Goal: Information Seeking & Learning: Find specific fact

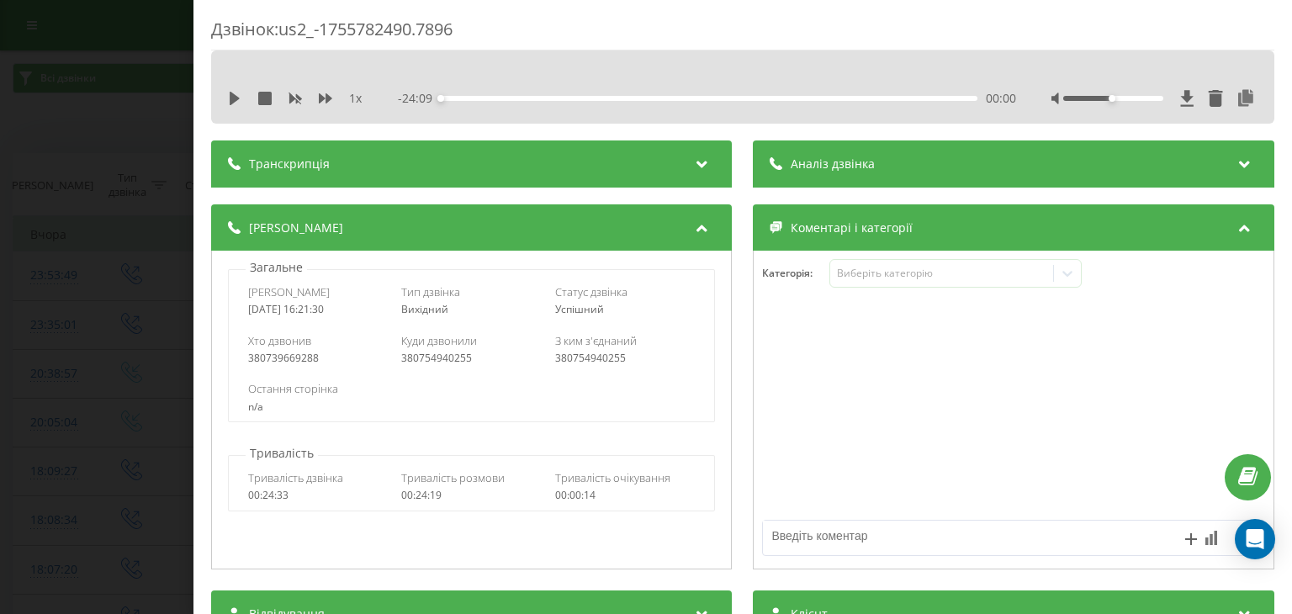
click at [71, 320] on div "Дзвінок : us2_-1755782490.7896 1 x - 24:09 00:00 00:00 Транскрипція Для AI-анал…" at bounding box center [646, 307] width 1292 height 614
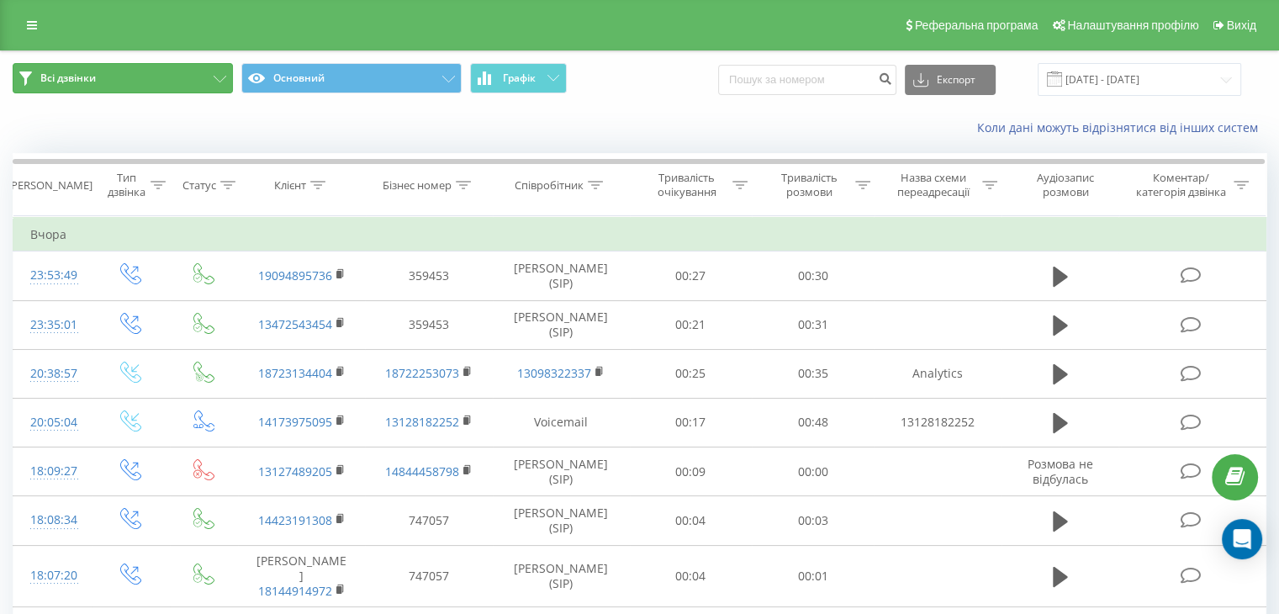
click at [180, 75] on button "Всі дзвінки" at bounding box center [123, 78] width 220 height 30
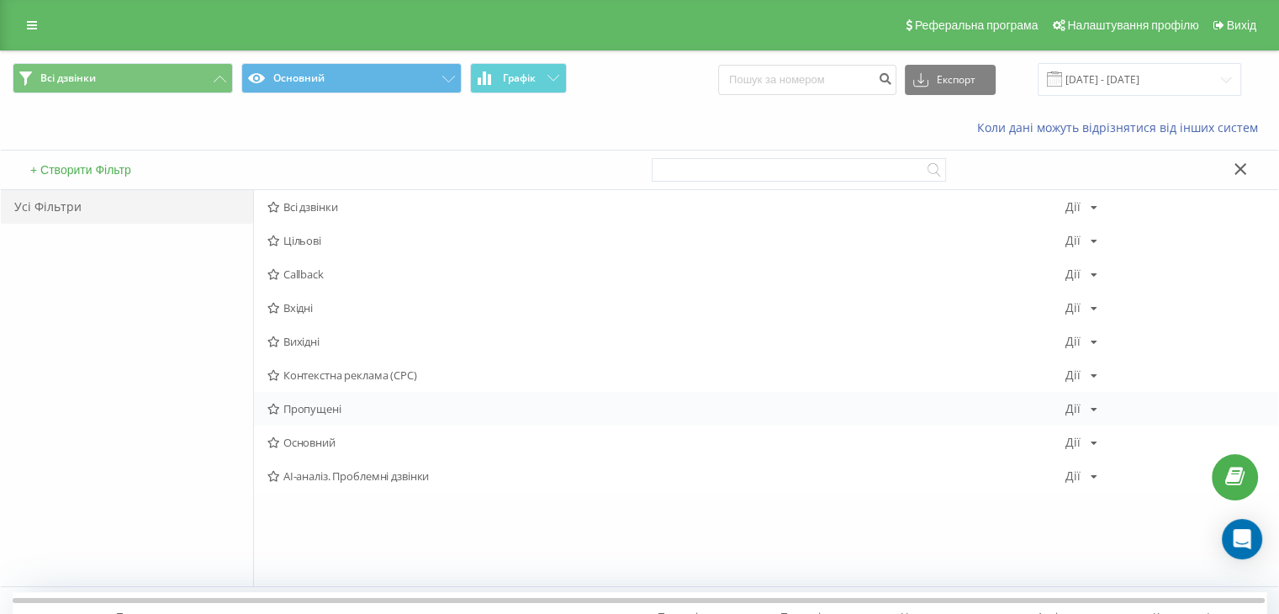
click at [313, 403] on span "Пропущені" at bounding box center [666, 409] width 798 height 12
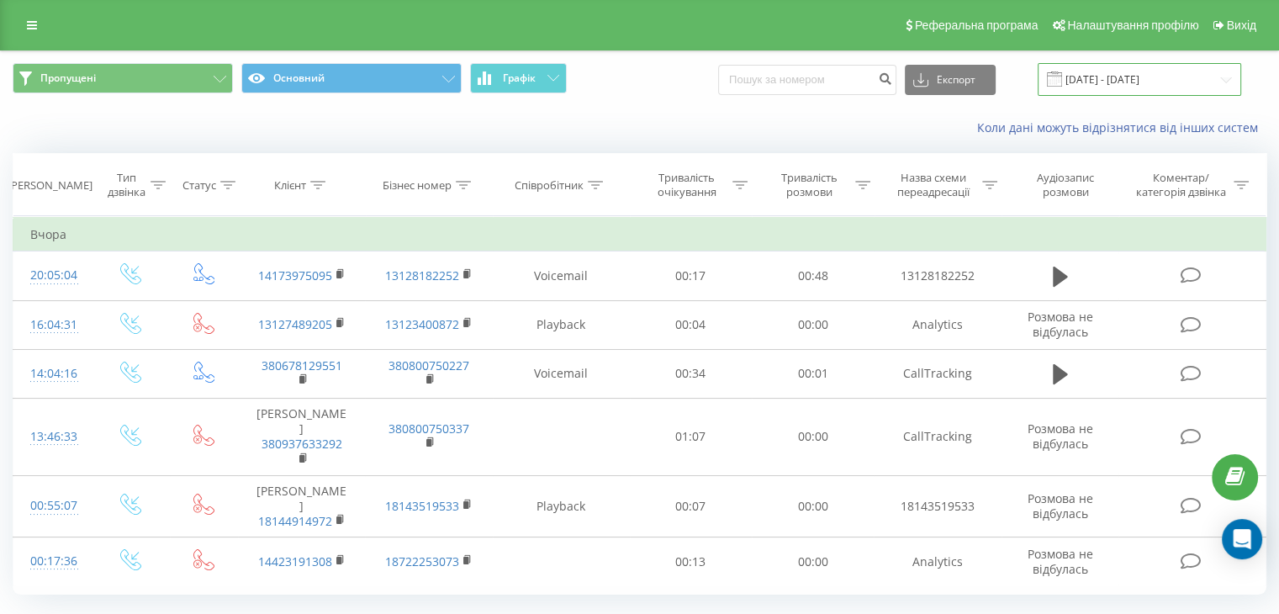
click at [1104, 75] on input "[DATE] - [DATE]" at bounding box center [1139, 79] width 203 height 33
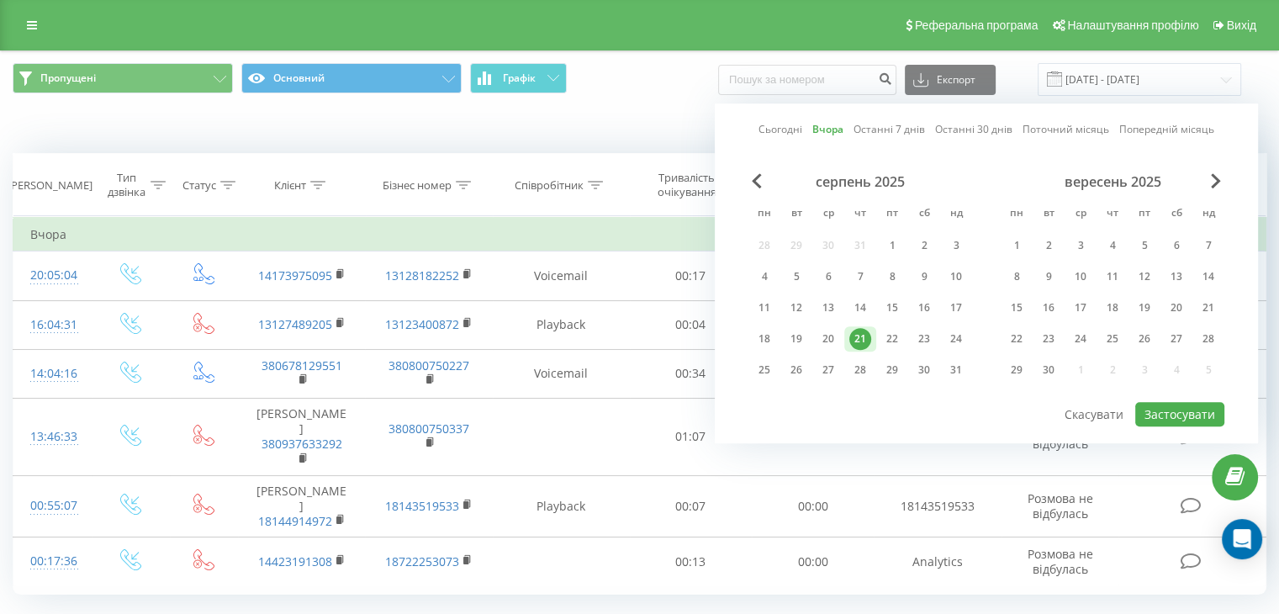
drag, startPoint x: 855, startPoint y: 336, endPoint x: 875, endPoint y: 338, distance: 19.5
click at [861, 336] on div "21" at bounding box center [860, 339] width 22 height 22
click at [890, 341] on div "22" at bounding box center [892, 339] width 22 height 22
click at [1174, 415] on button "Застосувати" at bounding box center [1179, 414] width 89 height 24
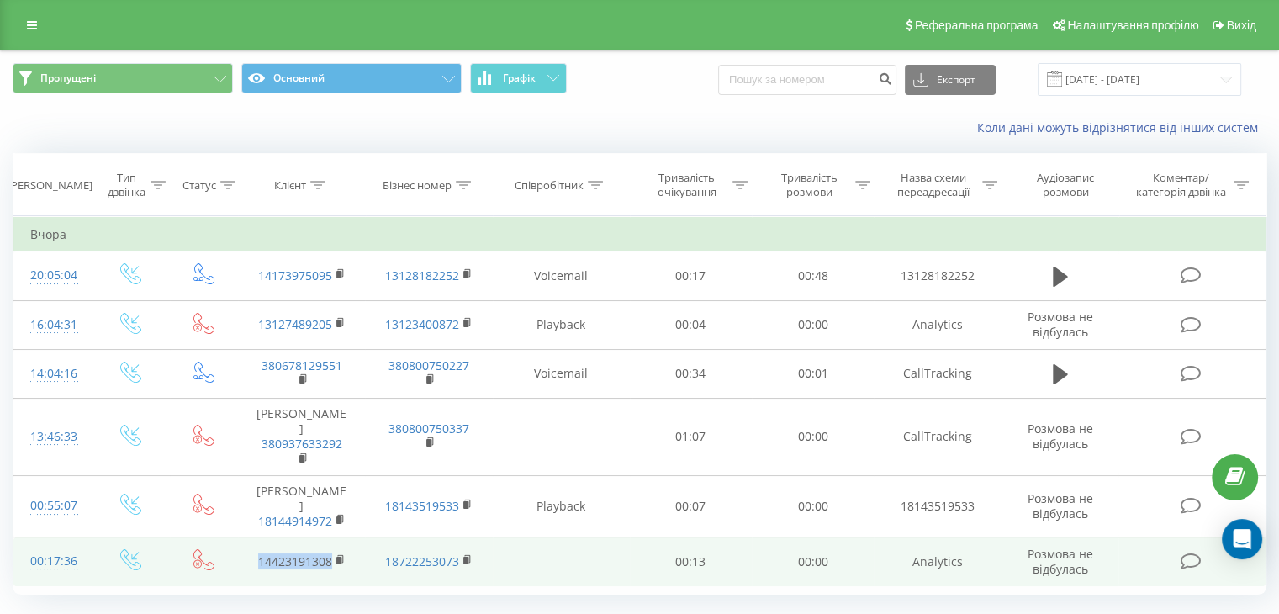
drag, startPoint x: 249, startPoint y: 529, endPoint x: 333, endPoint y: 536, distance: 84.4
click at [333, 537] on td "14423191308" at bounding box center [301, 561] width 127 height 49
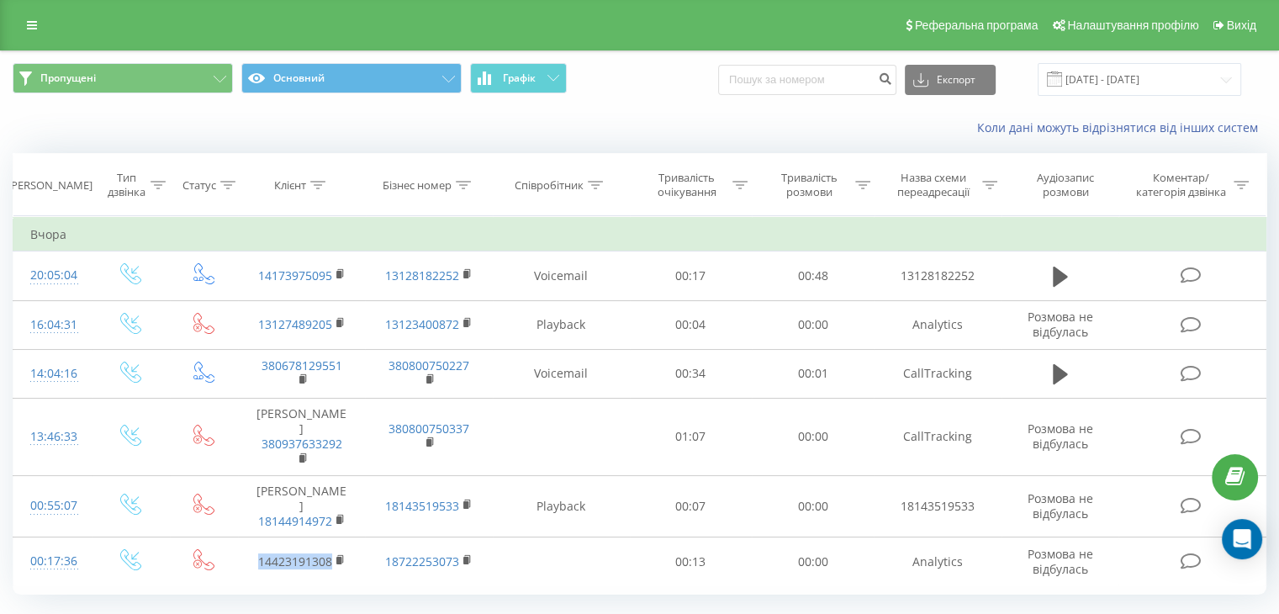
copy link "14423191308"
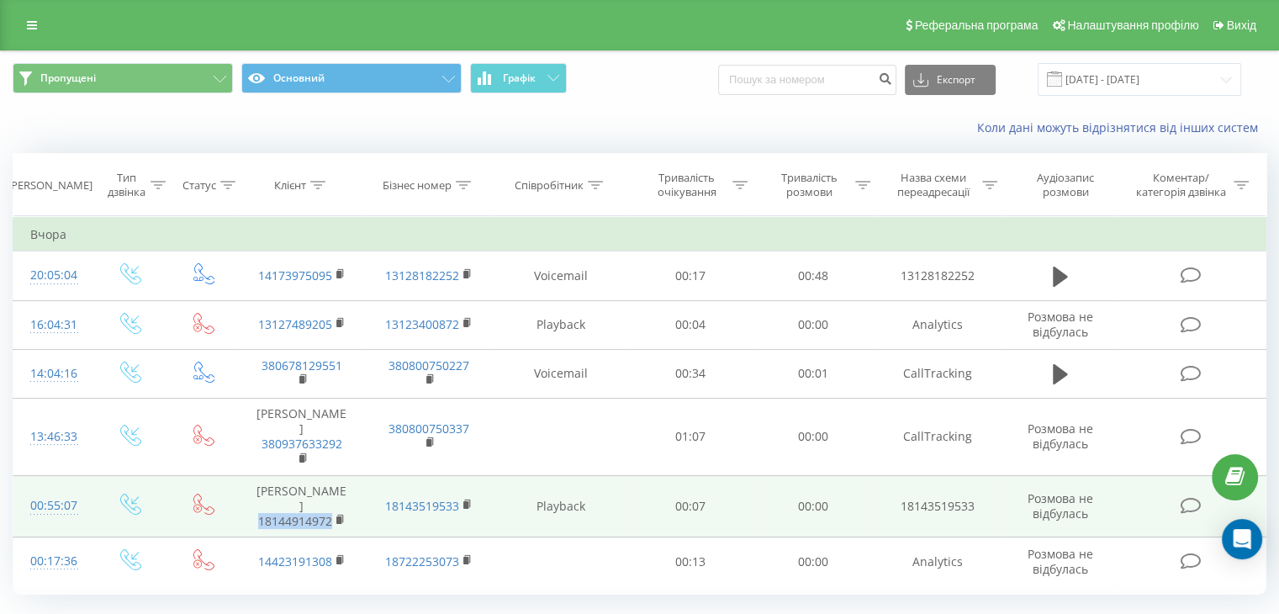
drag, startPoint x: 251, startPoint y: 491, endPoint x: 333, endPoint y: 491, distance: 81.6
click at [333, 491] on td "Eddy 18144914972" at bounding box center [301, 506] width 127 height 62
copy link "18144914972"
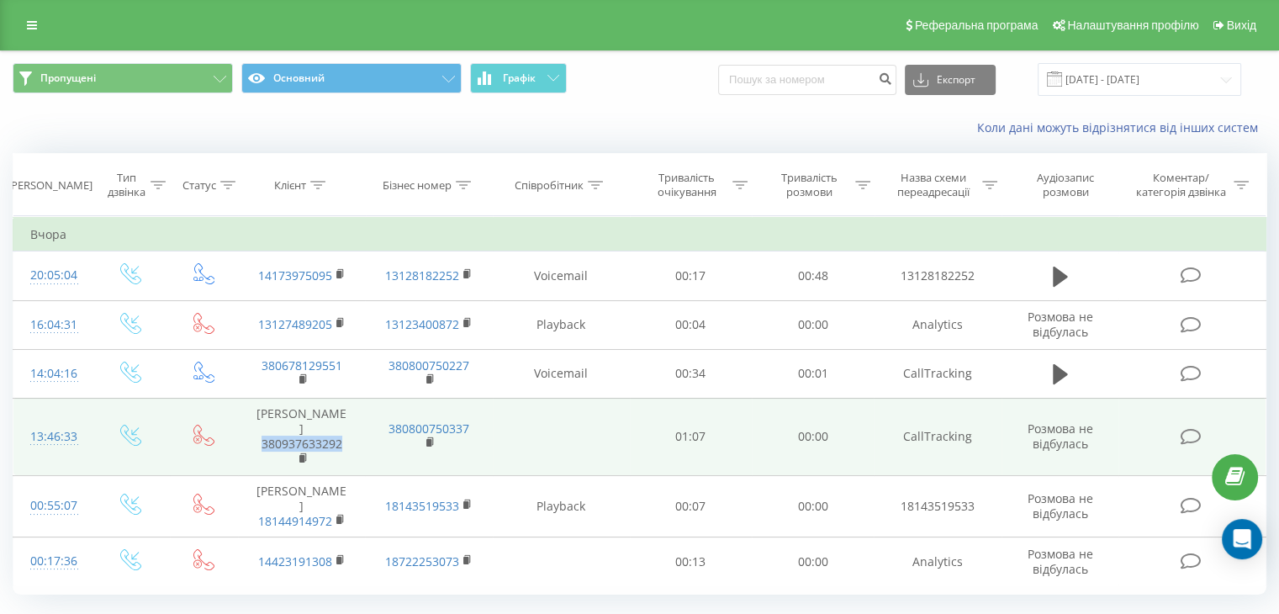
drag, startPoint x: 249, startPoint y: 426, endPoint x: 342, endPoint y: 424, distance: 93.4
click at [342, 424] on td "Гудімов Андрій 380937633292" at bounding box center [301, 436] width 127 height 77
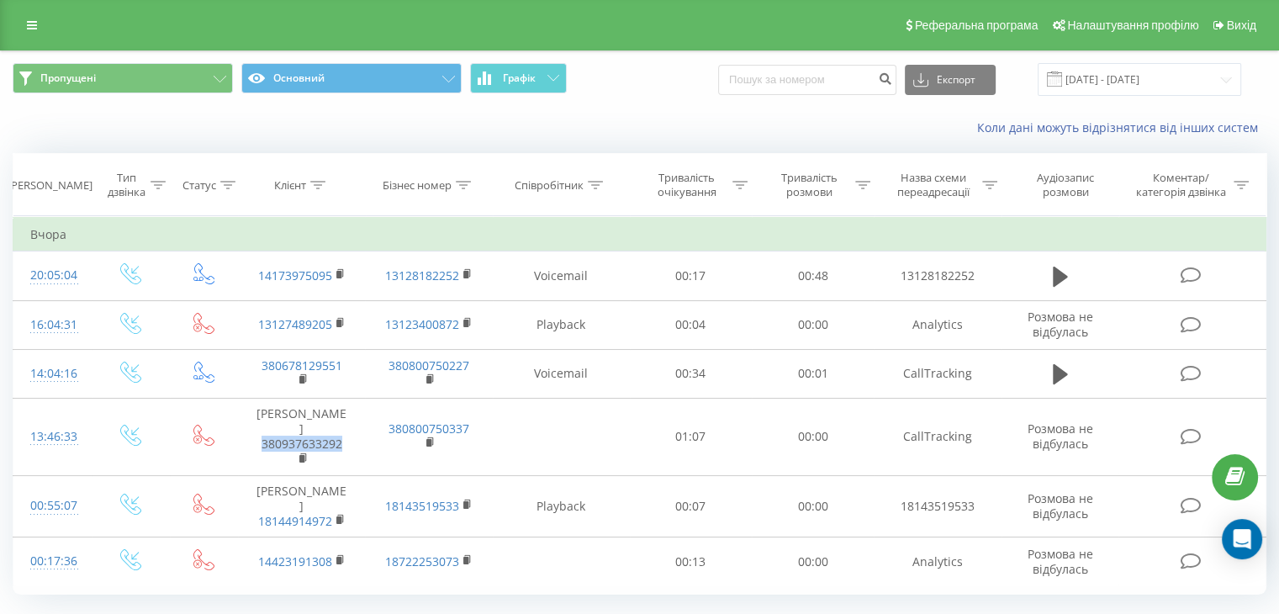
copy link "380937633292"
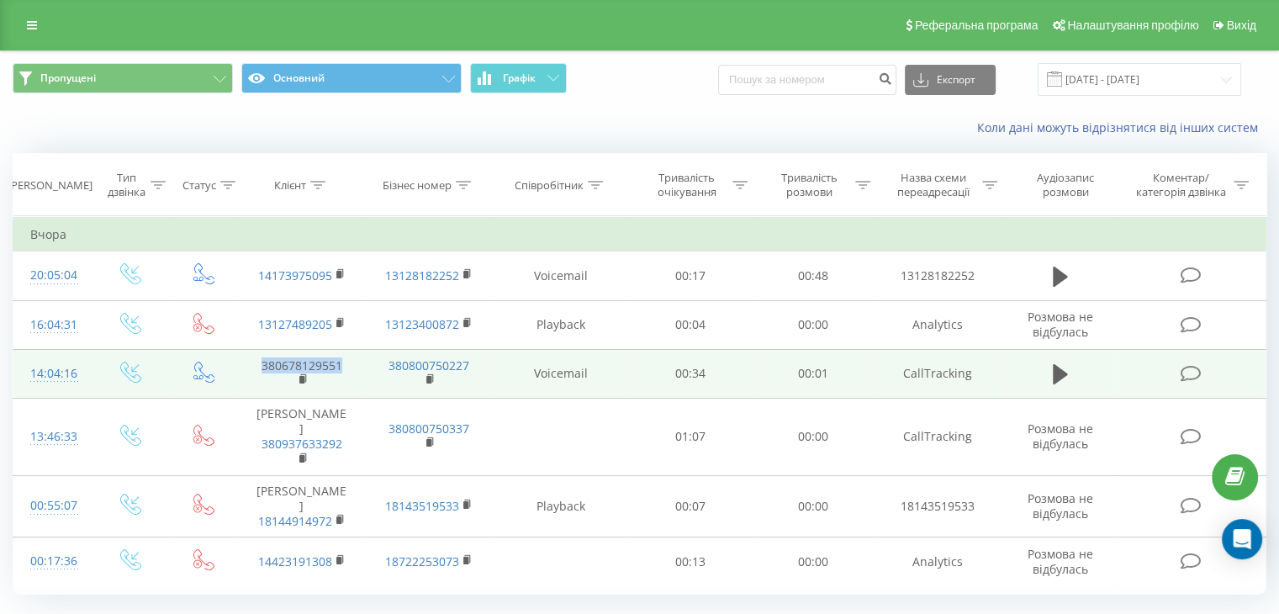
drag, startPoint x: 256, startPoint y: 362, endPoint x: 344, endPoint y: 361, distance: 88.3
click at [344, 361] on td "380678129551" at bounding box center [301, 373] width 127 height 49
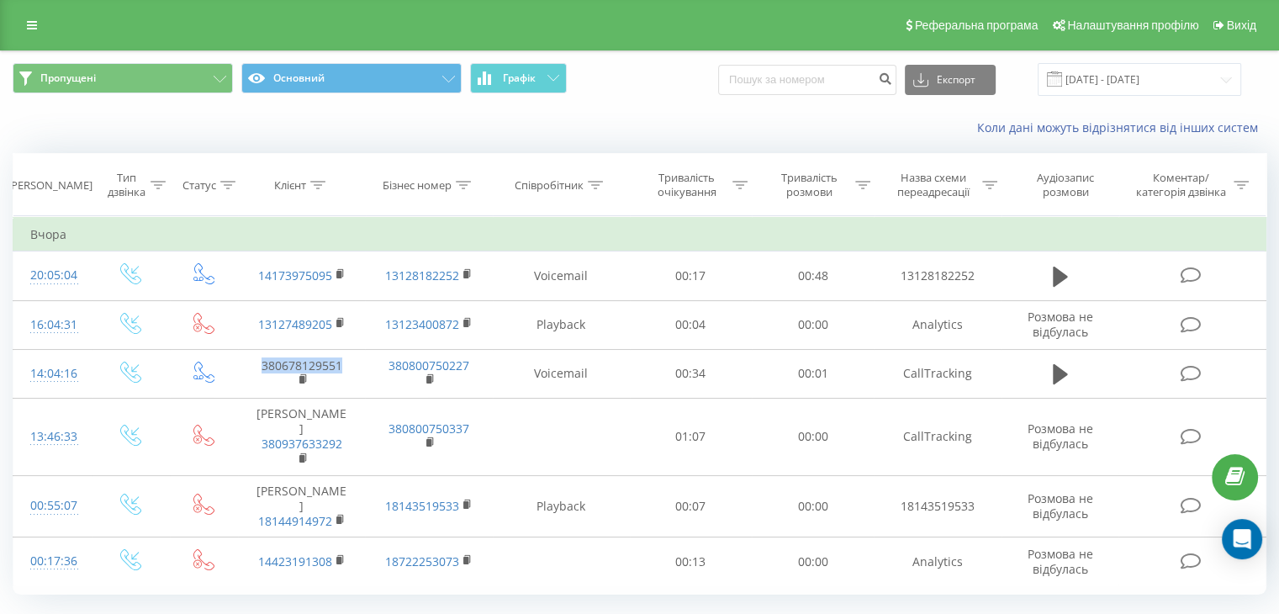
copy link "380678129551"
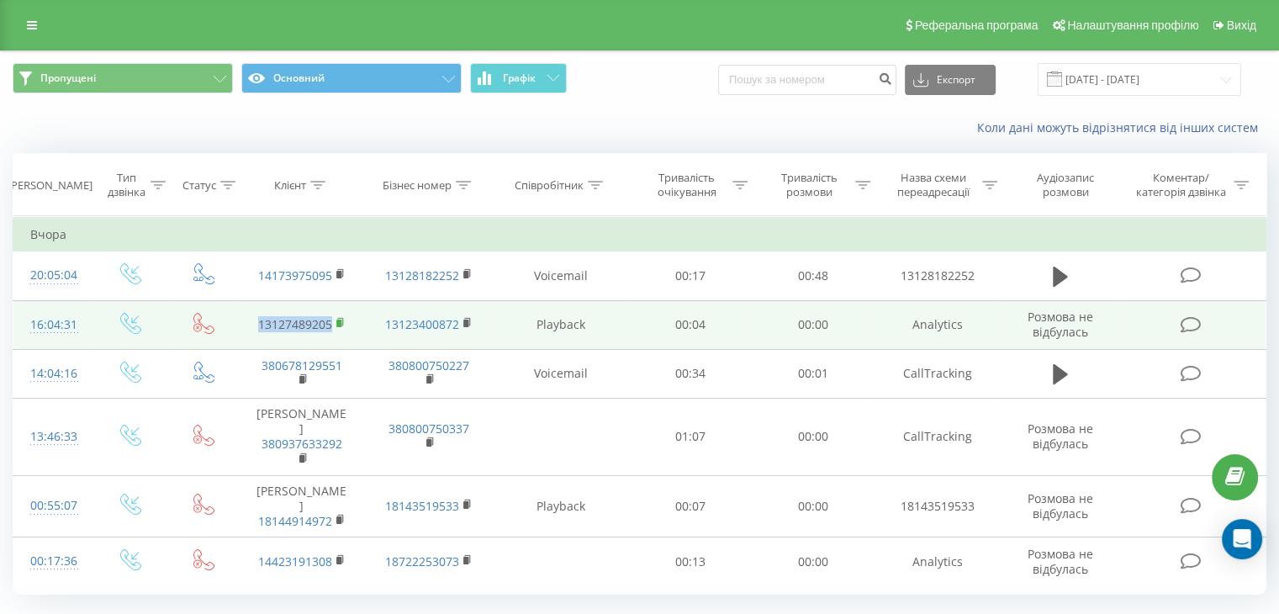
drag, startPoint x: 246, startPoint y: 320, endPoint x: 336, endPoint y: 320, distance: 90.8
click at [336, 320] on td "13127489205" at bounding box center [301, 324] width 127 height 49
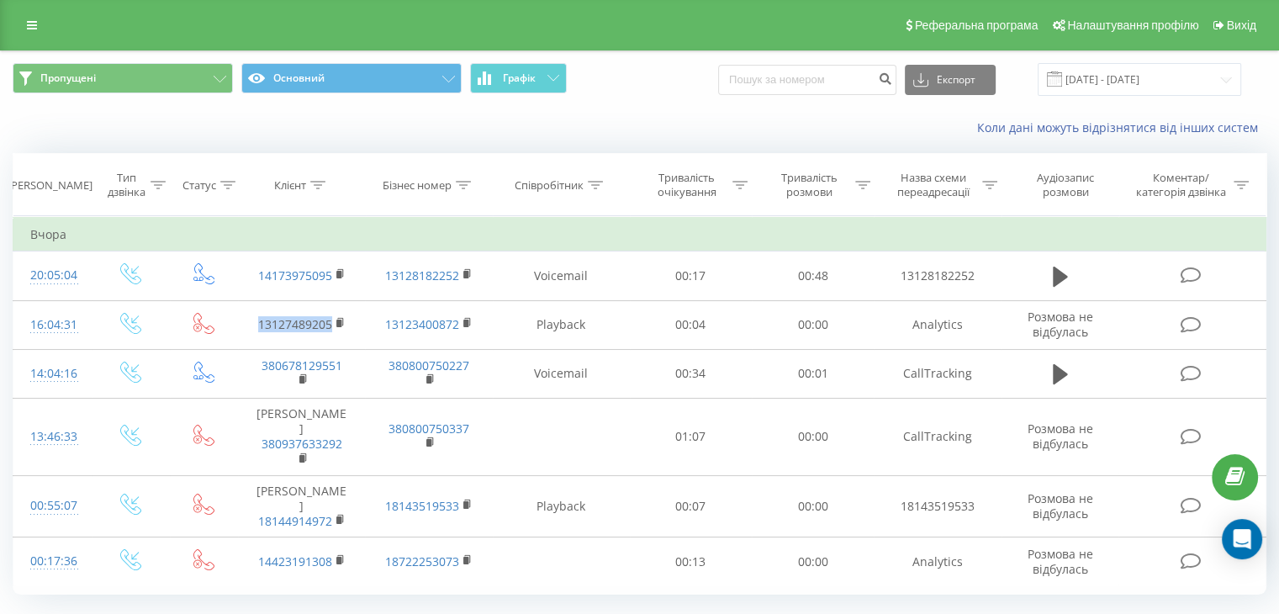
copy link "13127489205"
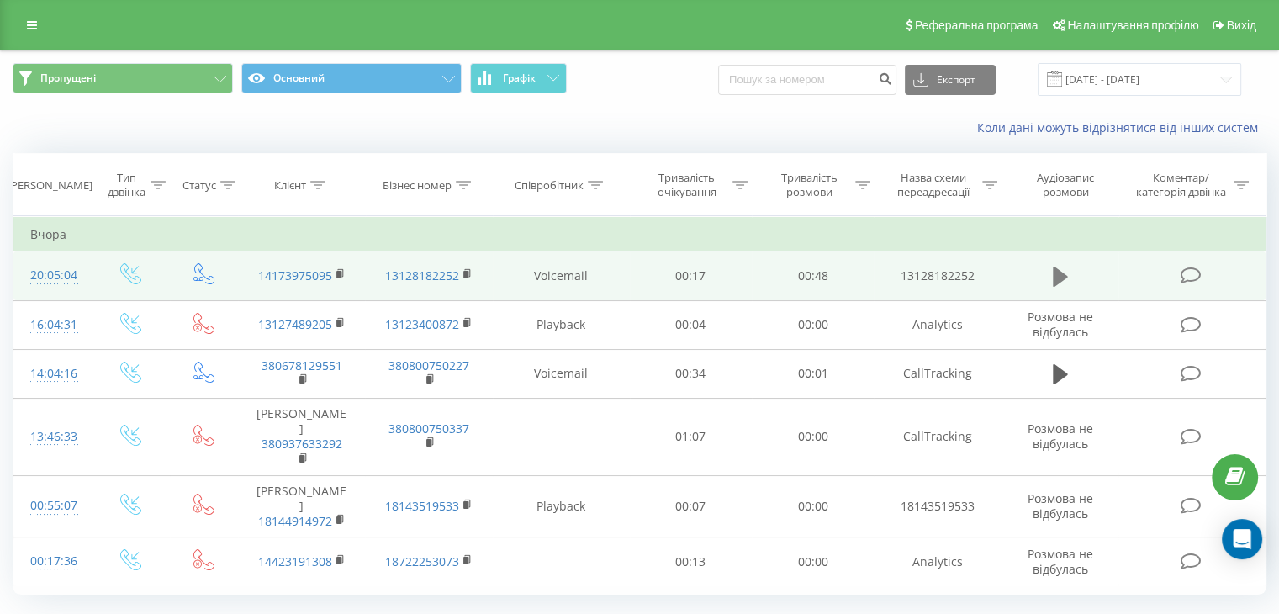
click at [1053, 268] on icon at bounding box center [1060, 277] width 15 height 20
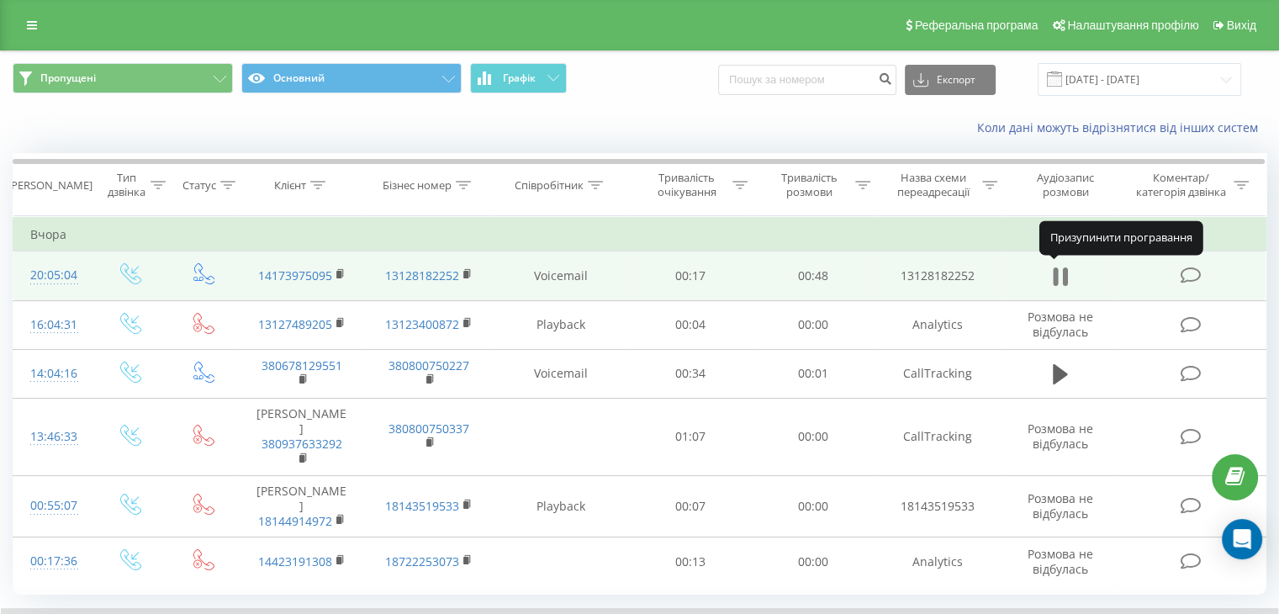
click at [1064, 275] on icon at bounding box center [1064, 276] width 5 height 18
click at [402, 215] on th "Бізнес номер" at bounding box center [429, 185] width 127 height 62
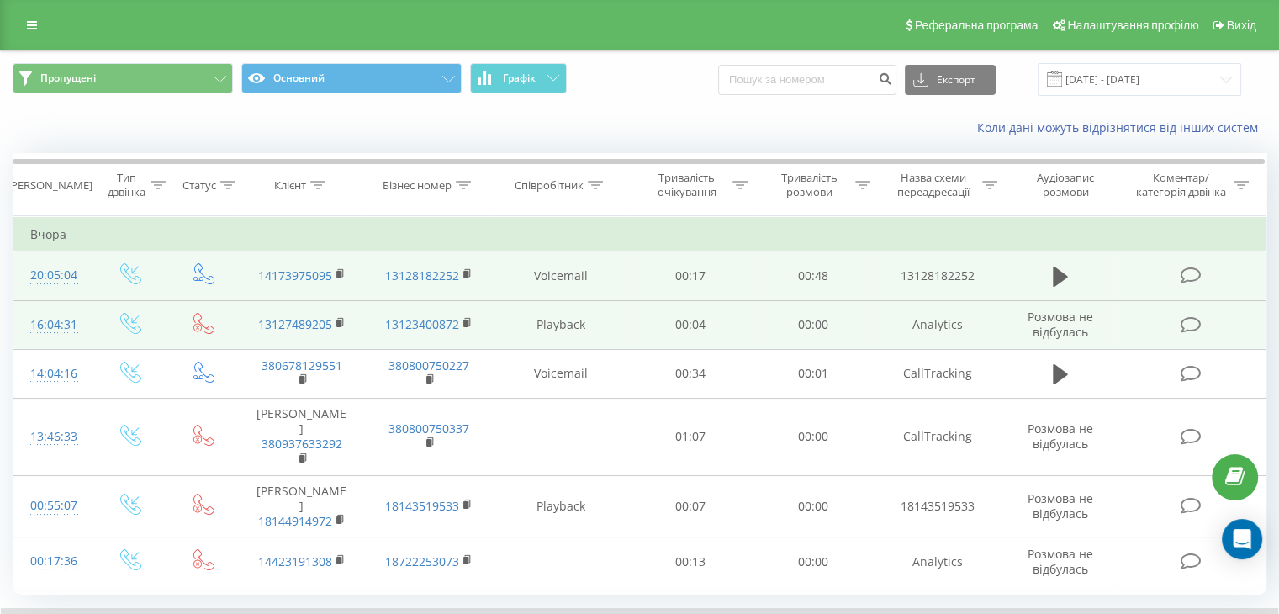
drag, startPoint x: 276, startPoint y: 322, endPoint x: 256, endPoint y: 317, distance: 20.8
click at [256, 317] on td "13127489205" at bounding box center [301, 324] width 127 height 49
click at [350, 318] on td "13127489205" at bounding box center [301, 324] width 127 height 49
click at [336, 324] on rect at bounding box center [338, 324] width 5 height 8
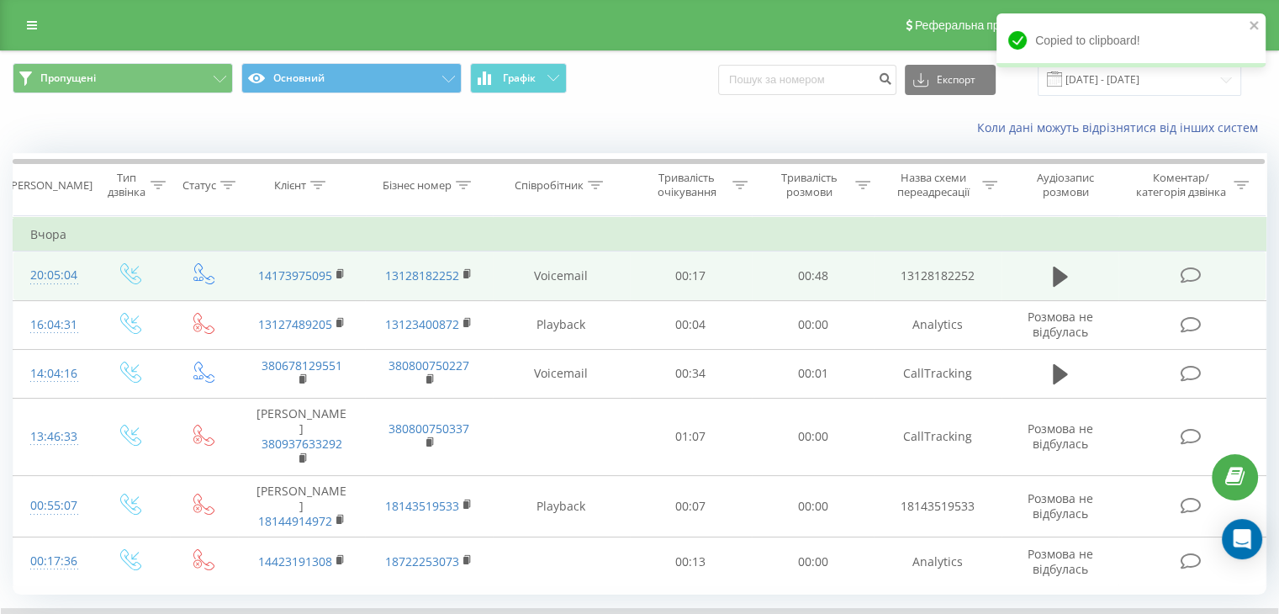
click at [1040, 267] on td at bounding box center [1060, 275] width 118 height 49
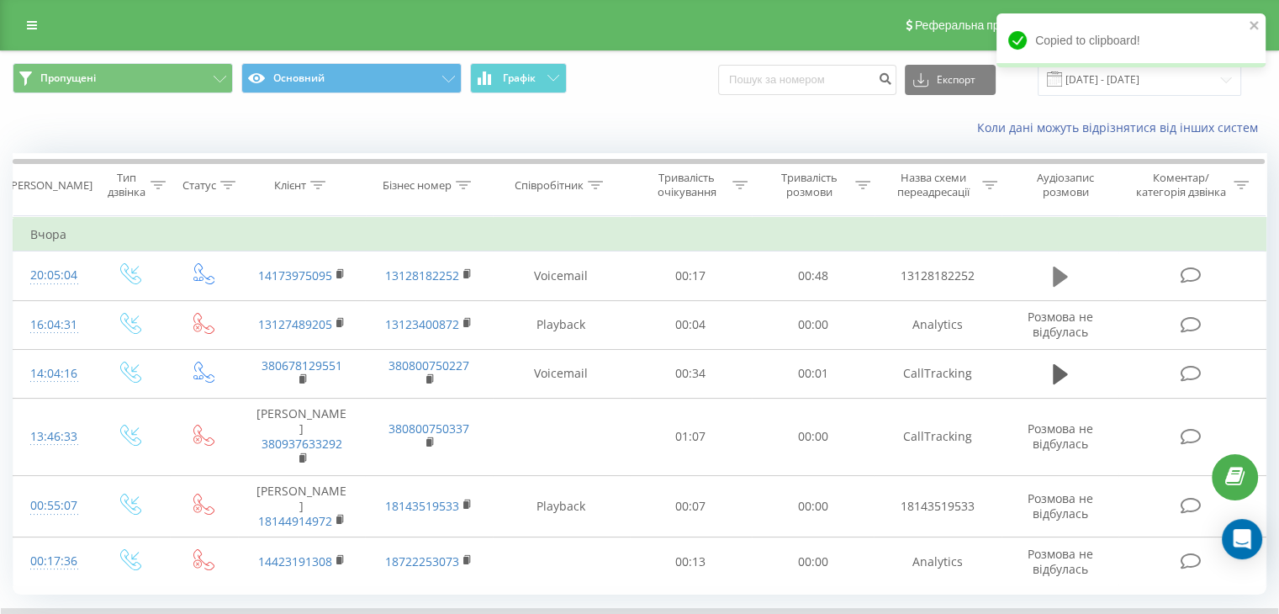
click at [1054, 270] on icon at bounding box center [1060, 277] width 15 height 20
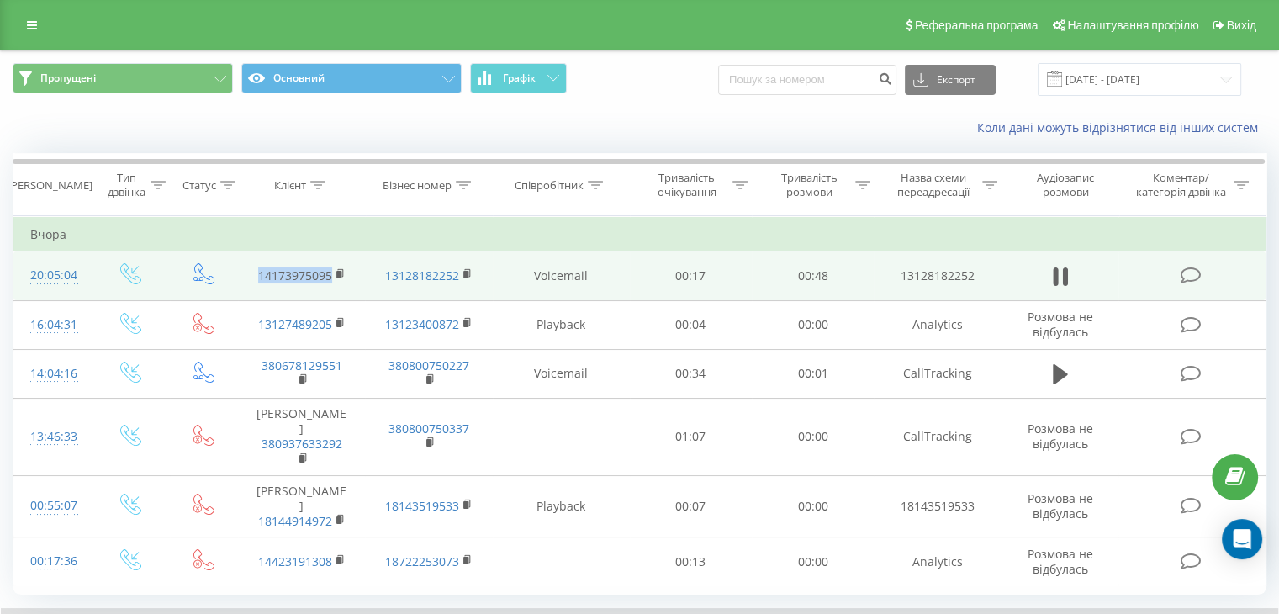
drag, startPoint x: 246, startPoint y: 266, endPoint x: 331, endPoint y: 267, distance: 84.9
click at [331, 267] on td "14173975095" at bounding box center [301, 275] width 127 height 49
copy link "14173975095"
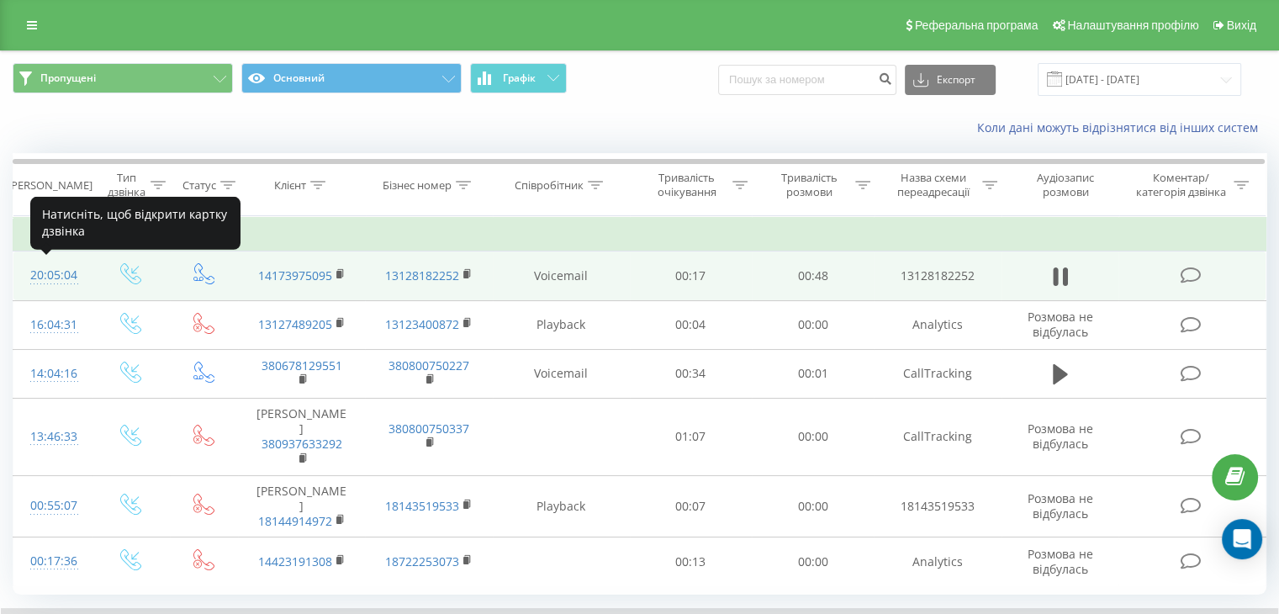
click at [43, 269] on div "20:05:04" at bounding box center [52, 275] width 45 height 33
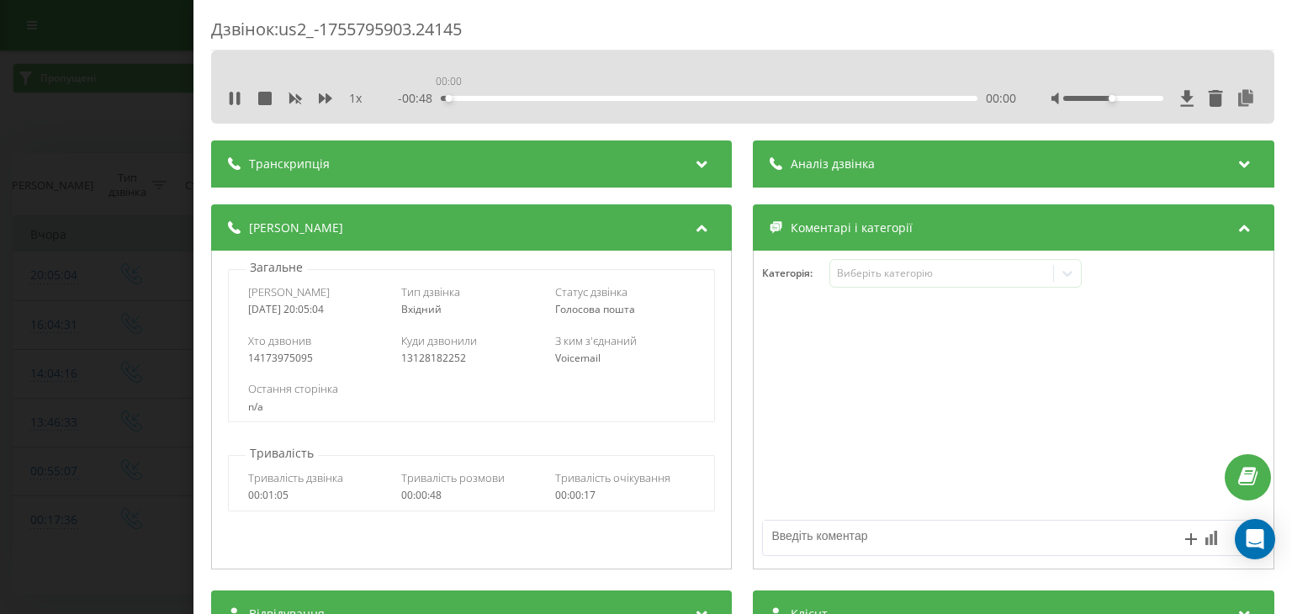
click at [447, 96] on div "00:00" at bounding box center [709, 98] width 536 height 5
drag, startPoint x: 447, startPoint y: 96, endPoint x: 424, endPoint y: 98, distance: 23.7
click at [424, 98] on div "- 00:48 00:00 00:00" at bounding box center [707, 98] width 617 height 17
drag, startPoint x: 1134, startPoint y: 101, endPoint x: 1150, endPoint y: 101, distance: 16.8
click at [1150, 101] on div at bounding box center [1113, 98] width 100 height 5
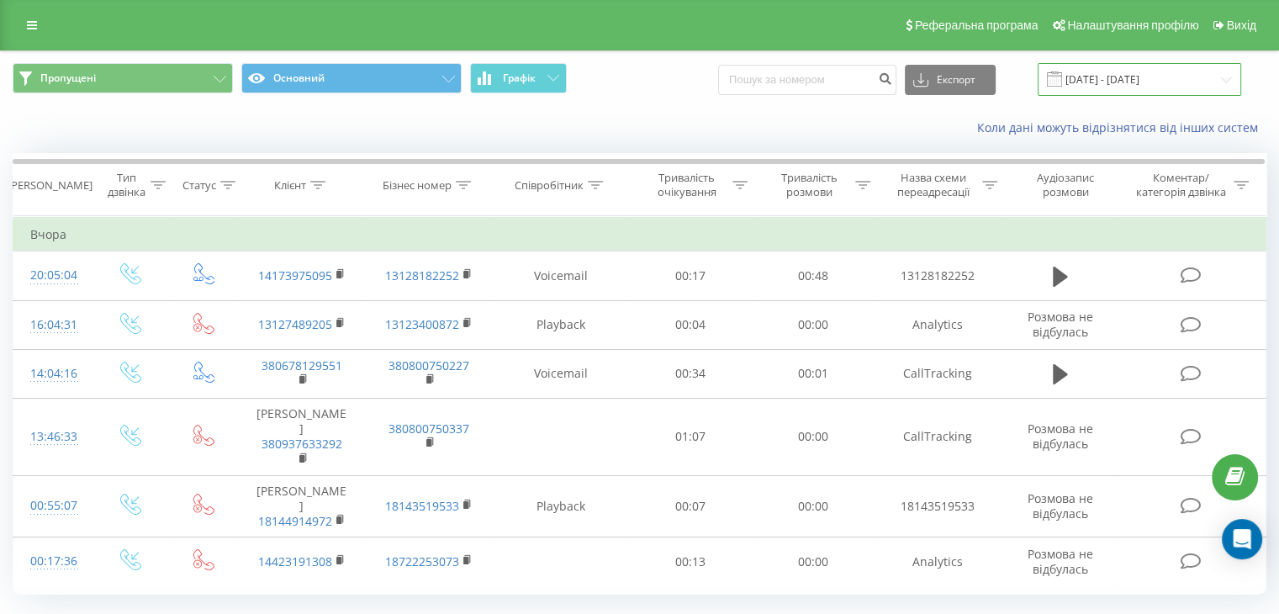
click at [1110, 76] on input "21.08.2025 - 22.08.2025" at bounding box center [1139, 79] width 203 height 33
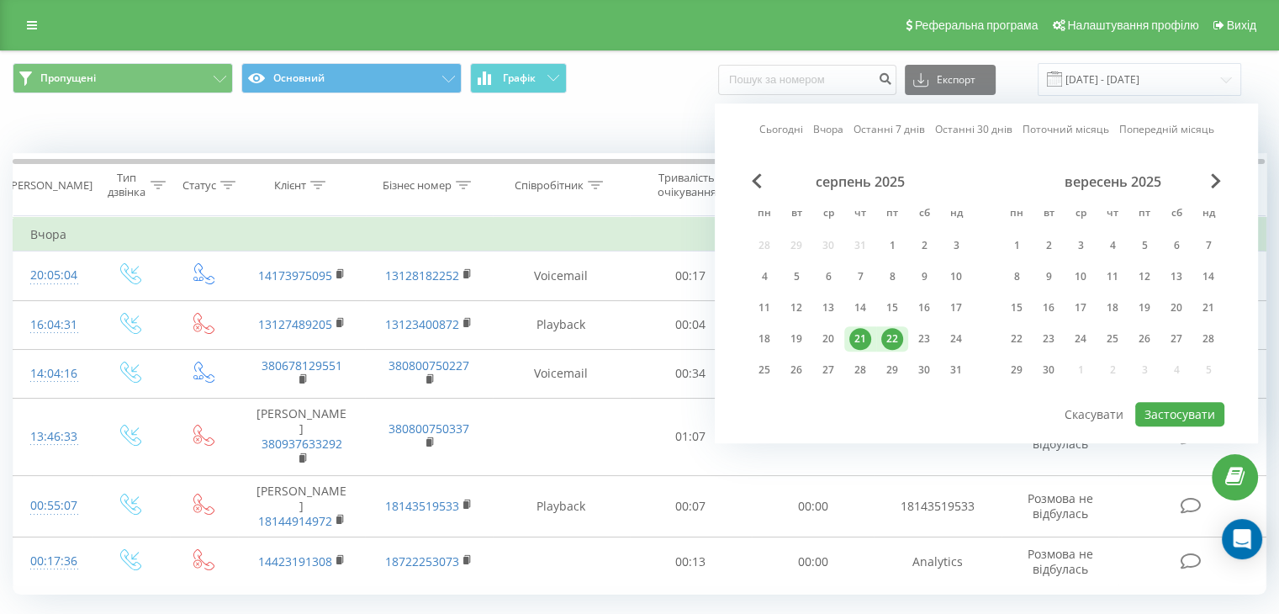
click at [888, 334] on div "22" at bounding box center [892, 339] width 22 height 22
click at [1195, 411] on button "Застосувати" at bounding box center [1179, 414] width 89 height 24
type input "22.08.2025 - 22.08.2025"
